Goal: Information Seeking & Learning: Find specific page/section

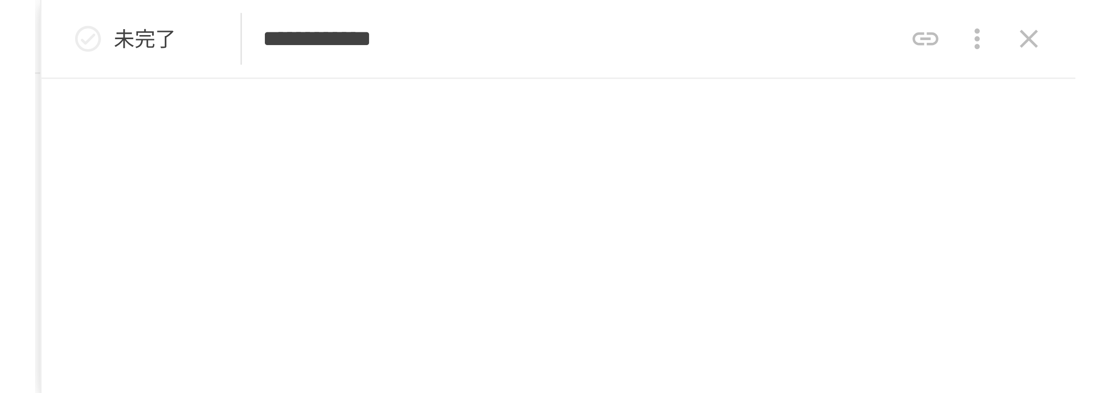
scroll to position [2430, 0]
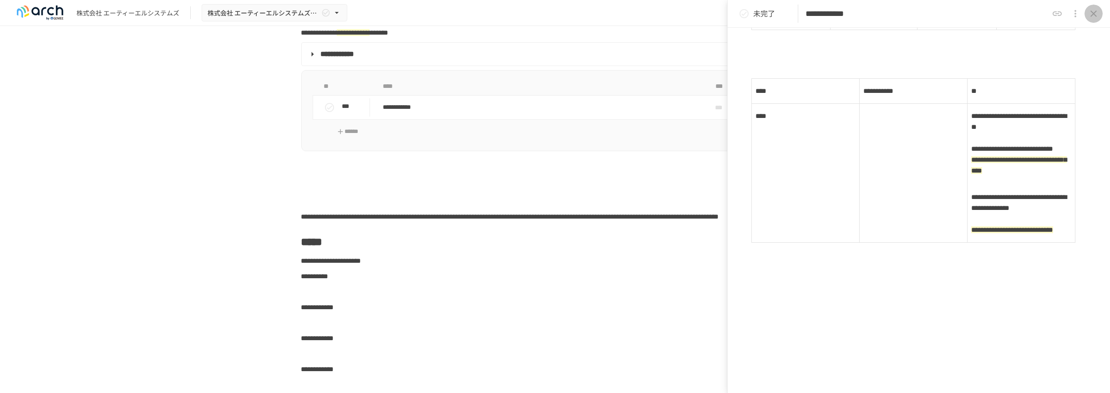
click at [555, 11] on icon "close drawer" at bounding box center [1094, 13] width 11 height 11
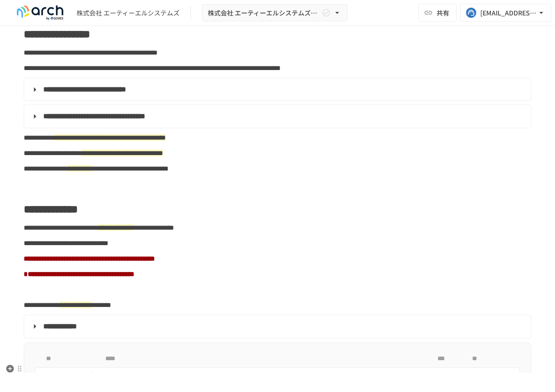
scroll to position [723, 0]
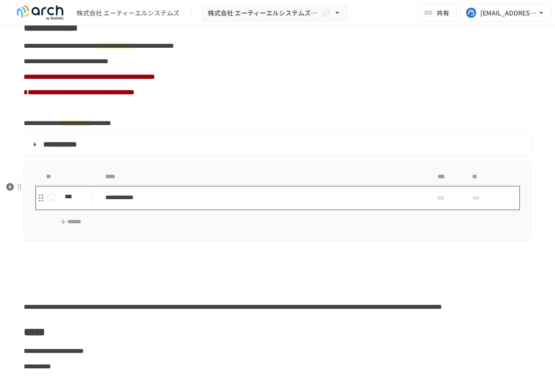
click at [159, 204] on p "**********" at bounding box center [259, 197] width 309 height 11
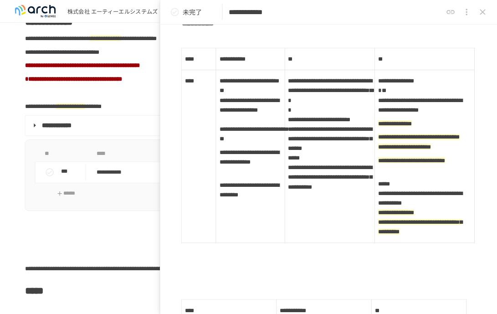
scroll to position [725, 0]
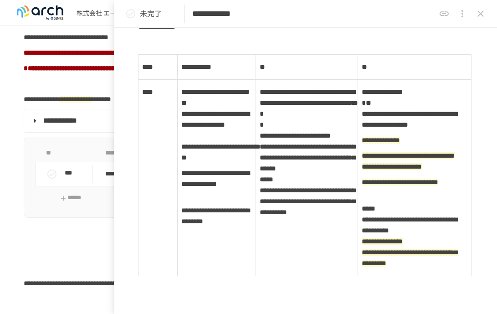
drag, startPoint x: 561, startPoint y: 1, endPoint x: 312, endPoint y: 42, distance: 251.9
click at [312, 35] on h2 "*********" at bounding box center [305, 25] width 335 height 18
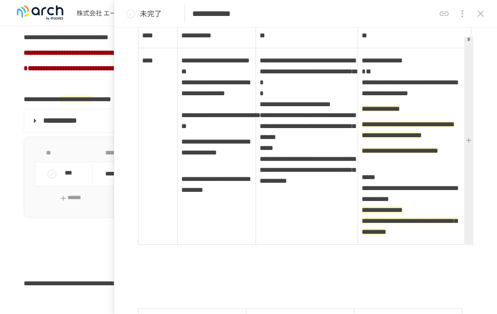
click at [332, 129] on td "**********" at bounding box center [306, 146] width 102 height 196
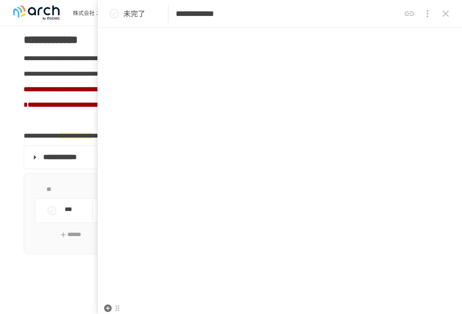
scroll to position [3112, 0]
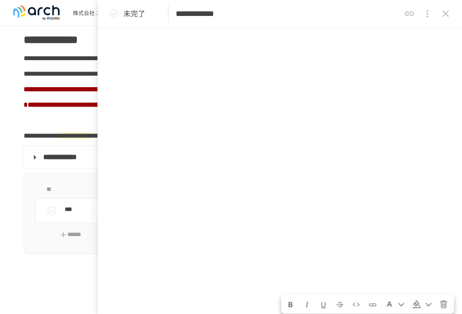
drag, startPoint x: 285, startPoint y: 86, endPoint x: 312, endPoint y: 121, distance: 44.3
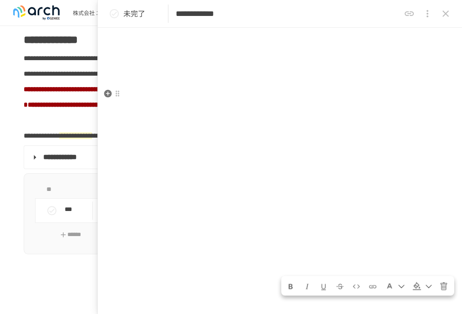
drag, startPoint x: 326, startPoint y: 179, endPoint x: 337, endPoint y: 185, distance: 12.8
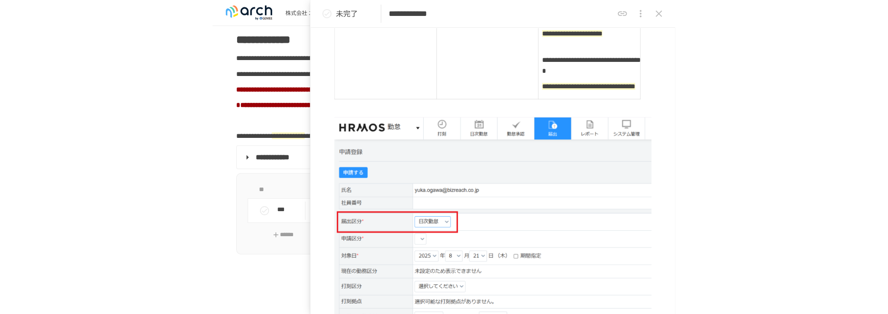
scroll to position [1279, 0]
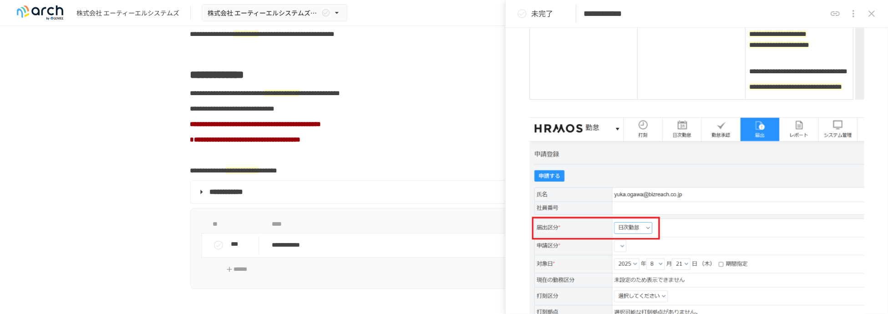
click at [555, 13] on icon "close drawer" at bounding box center [871, 13] width 11 height 11
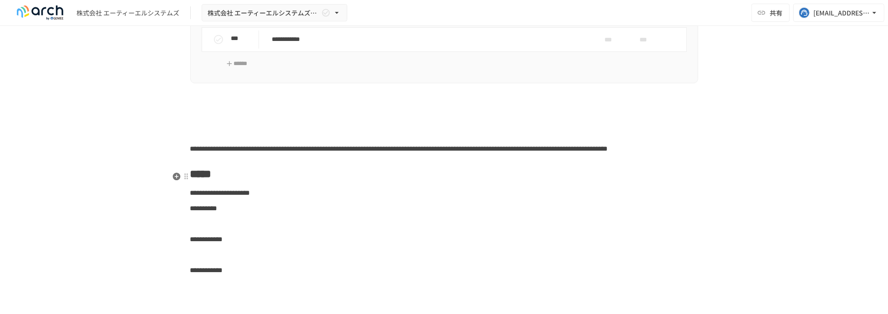
scroll to position [894, 0]
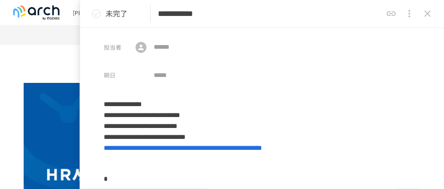
scroll to position [3013, 0]
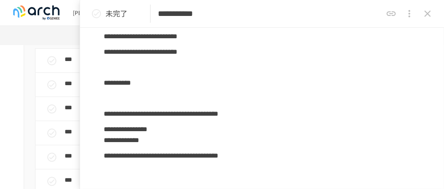
click at [428, 14] on icon "close drawer" at bounding box center [428, 13] width 6 height 6
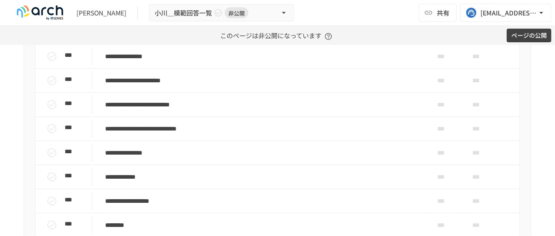
scroll to position [3231, 0]
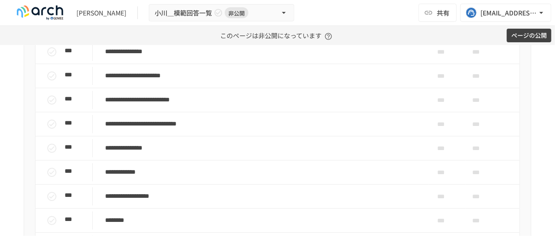
drag, startPoint x: 413, startPoint y: 1, endPoint x: 211, endPoint y: 74, distance: 214.6
click at [209, 74] on div "**********" at bounding box center [278, 67] width 508 height 443
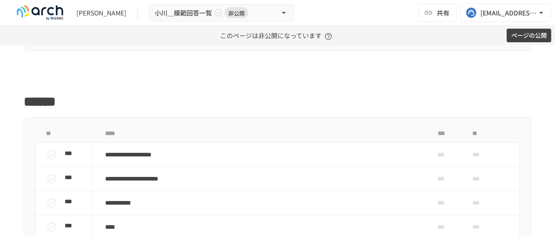
scroll to position [5052, 0]
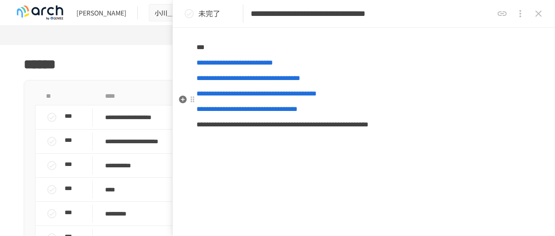
scroll to position [319, 0]
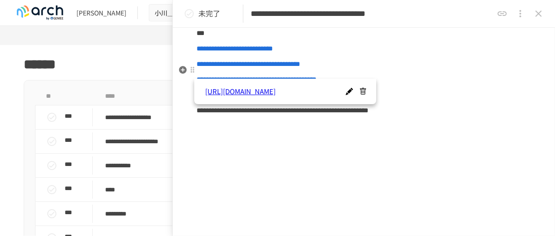
click at [273, 52] on span "**********" at bounding box center [235, 48] width 76 height 7
click at [444, 39] on p "***" at bounding box center [364, 33] width 335 height 12
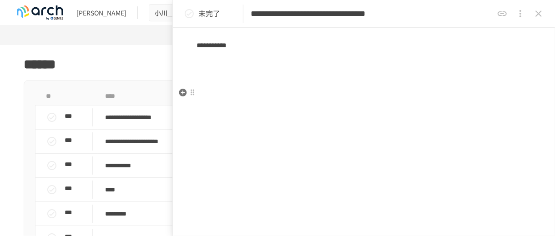
scroll to position [916, 0]
click at [444, 12] on icon "close drawer" at bounding box center [539, 13] width 11 height 11
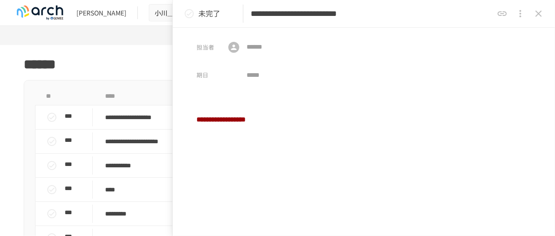
click at [444, 10] on icon "close drawer" at bounding box center [539, 13] width 11 height 11
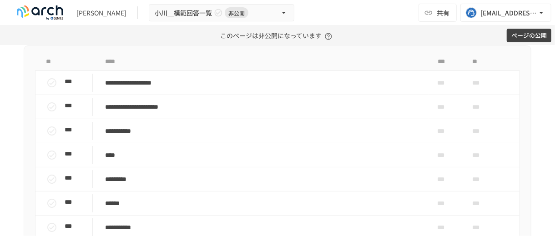
scroll to position [5098, 0]
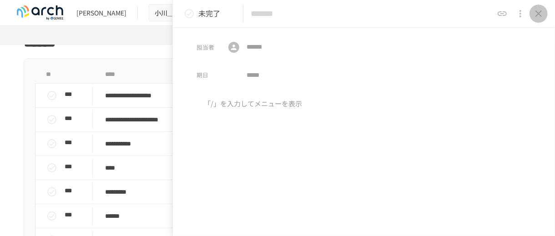
click at [444, 10] on icon "close drawer" at bounding box center [539, 13] width 6 height 6
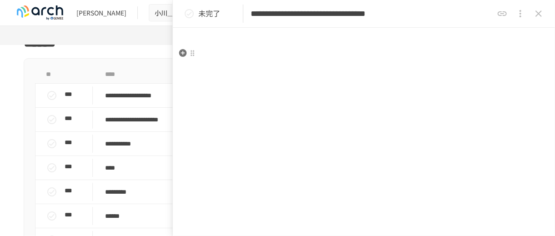
scroll to position [929, 0]
click at [444, 15] on icon "close drawer" at bounding box center [539, 13] width 11 height 11
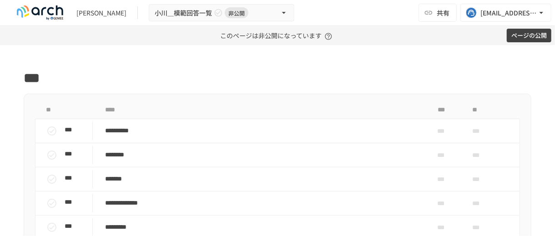
scroll to position [6145, 0]
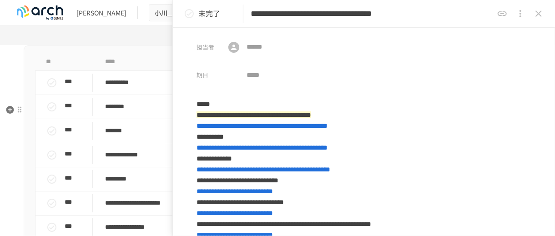
scroll to position [33, 0]
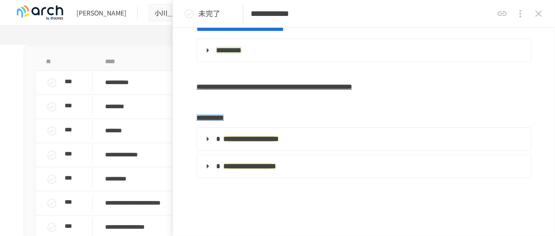
scroll to position [592, 0]
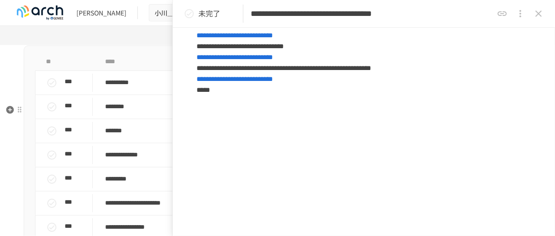
type input "**********"
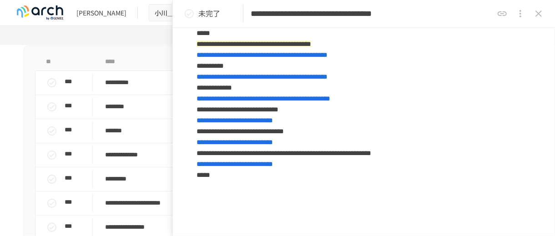
scroll to position [91, 0]
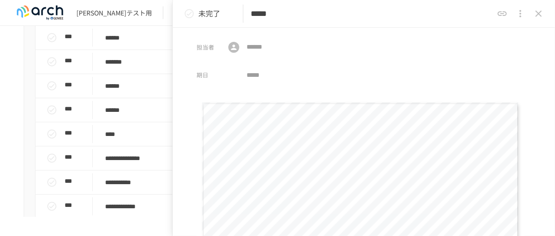
scroll to position [1145, 0]
